Goal: Task Accomplishment & Management: Manage account settings

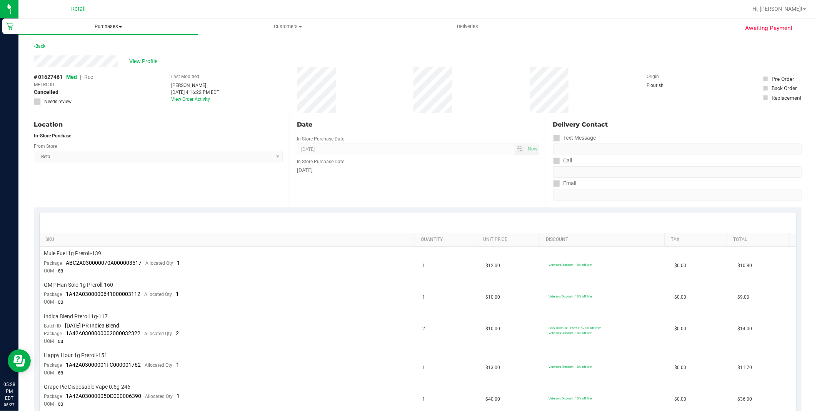
click at [94, 29] on span "Purchases" at bounding box center [108, 26] width 180 height 7
click at [72, 42] on li "Summary of purchases" at bounding box center [108, 46] width 180 height 9
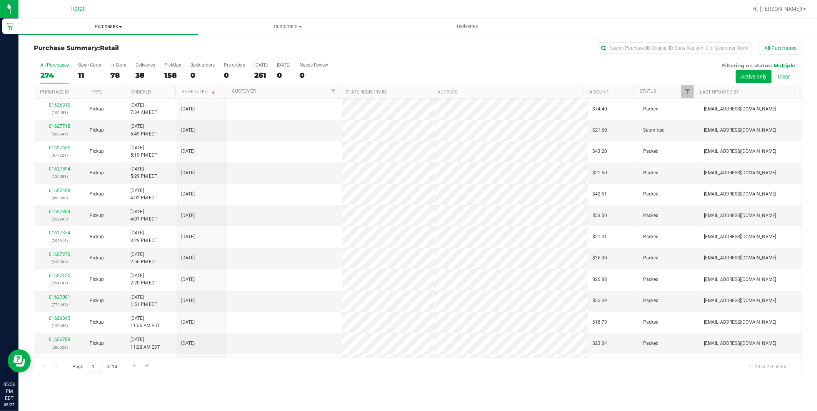
click at [97, 28] on span "Purchases" at bounding box center [108, 26] width 180 height 7
click at [73, 47] on span "Summary of purchases" at bounding box center [57, 46] width 79 height 7
click at [286, 25] on span "Customers" at bounding box center [287, 26] width 179 height 7
click at [255, 45] on li "All customers" at bounding box center [288, 46] width 180 height 9
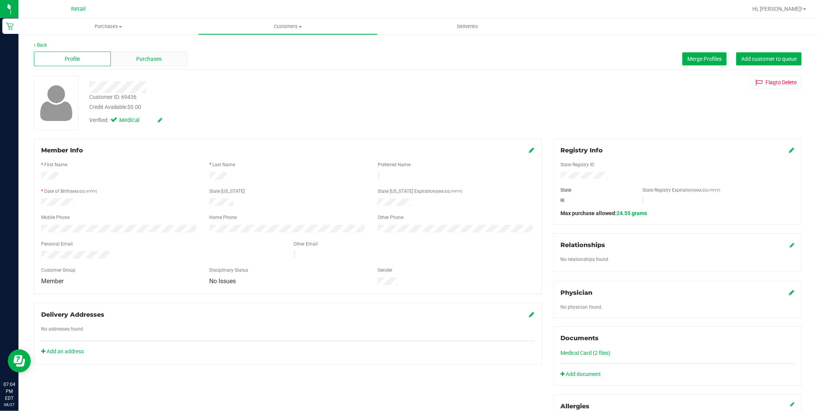
click at [177, 59] on div "Purchases" at bounding box center [149, 59] width 77 height 15
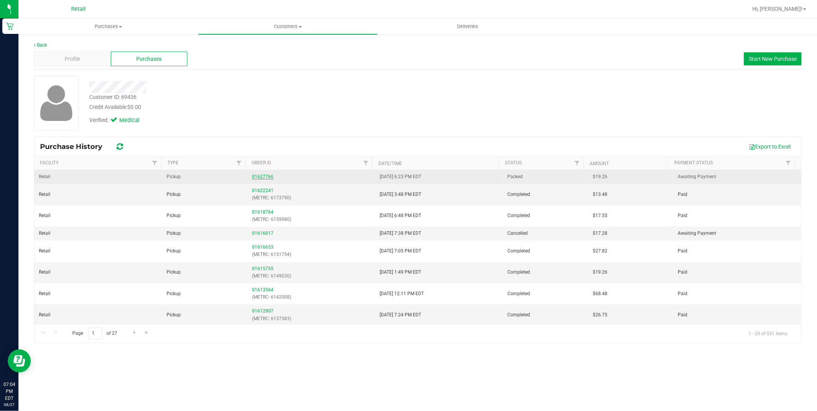
click at [266, 179] on link "01627766" at bounding box center [263, 176] width 22 height 5
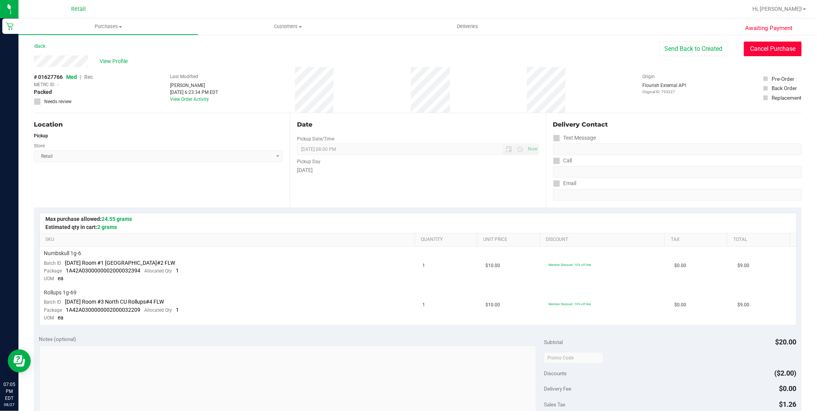
click at [758, 49] on button "Cancel Purchase" at bounding box center [773, 49] width 58 height 15
